Goal: Navigation & Orientation: Find specific page/section

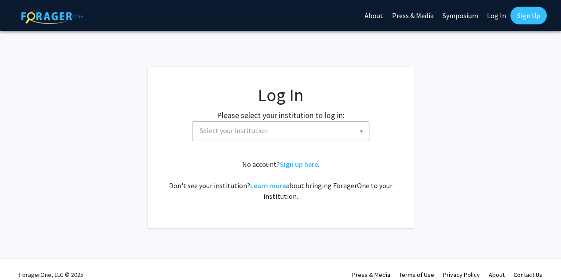
select select
click at [340, 142] on fg-card-body "Log In Please select your institution to log in: [GEOGRAPHIC_DATA] [GEOGRAPHIC_…" at bounding box center [281, 147] width 231 height 126
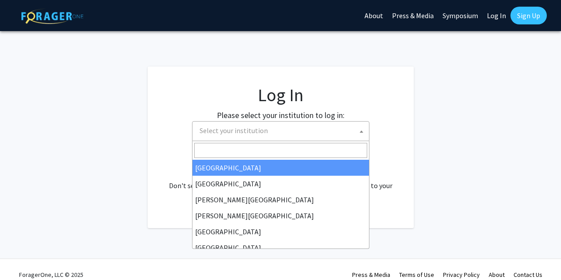
click at [341, 138] on span "Select your institution" at bounding box center [282, 131] width 173 height 18
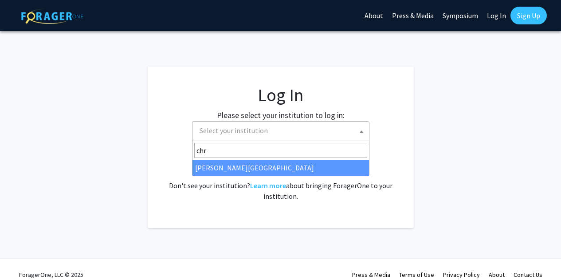
type input "chr"
select select "5"
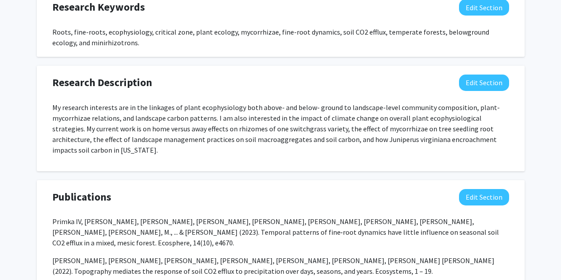
scroll to position [496, 0]
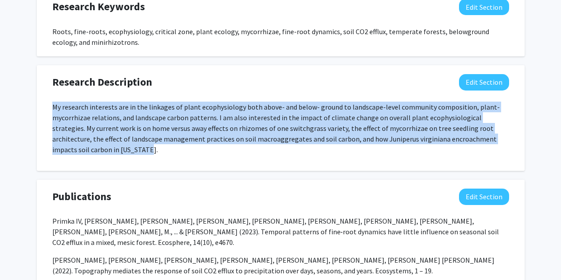
drag, startPoint x: 87, startPoint y: 148, endPoint x: 42, endPoint y: 108, distance: 60.4
click at [42, 108] on div "Research Description Edit Section My research interests are in the linkages of …" at bounding box center [281, 118] width 488 height 106
copy p "My research interests are in the linkages of plant ecophysiology both above- an…"
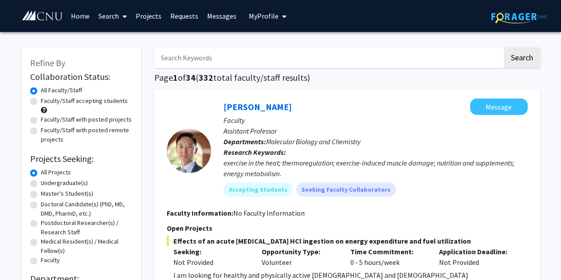
click at [216, 15] on link "Messages" at bounding box center [222, 15] width 38 height 31
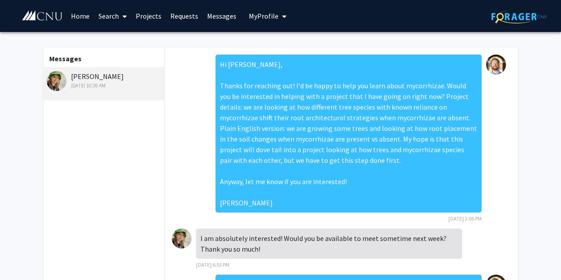
scroll to position [442, 0]
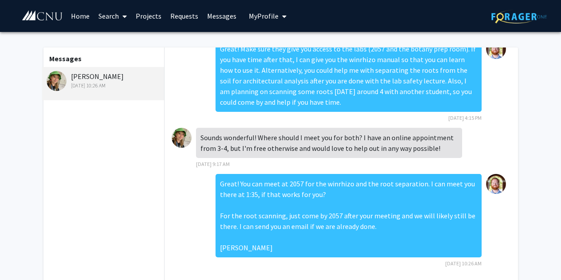
click at [191, 15] on link "Requests" at bounding box center [184, 15] width 37 height 31
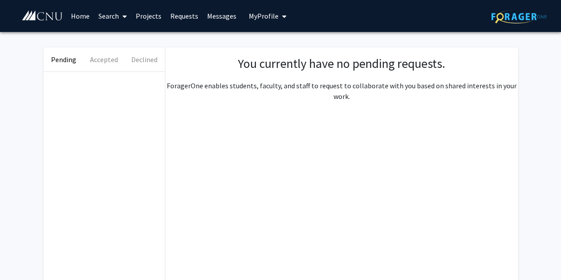
click at [154, 13] on link "Projects" at bounding box center [148, 15] width 35 height 31
